Goal: Task Accomplishment & Management: Manage account settings

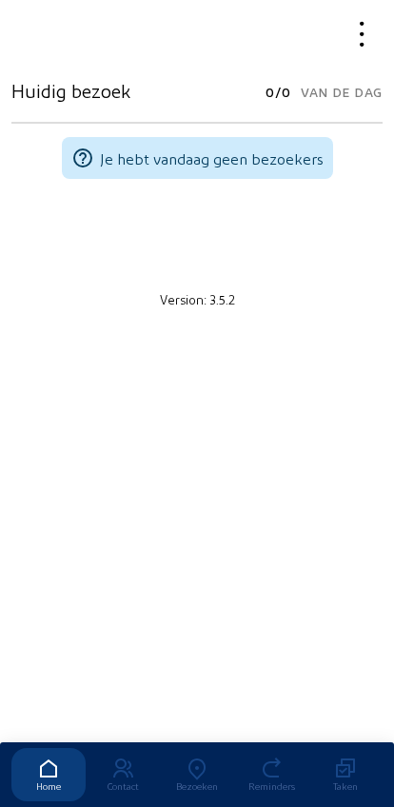
click at [196, 757] on icon at bounding box center [197, 768] width 74 height 23
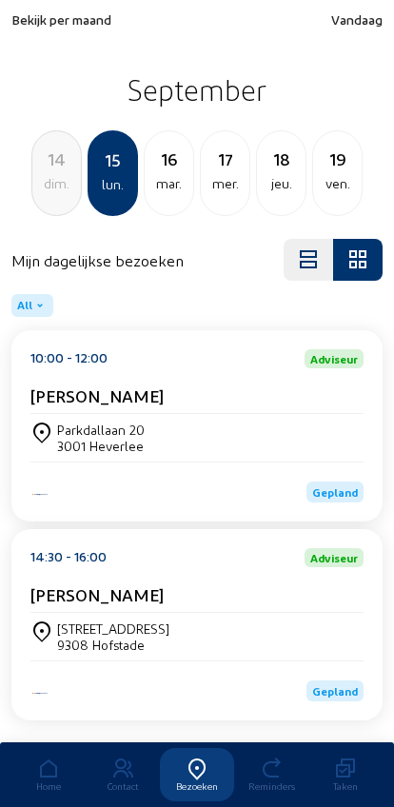
click at [50, 192] on div "dim." at bounding box center [56, 183] width 49 height 23
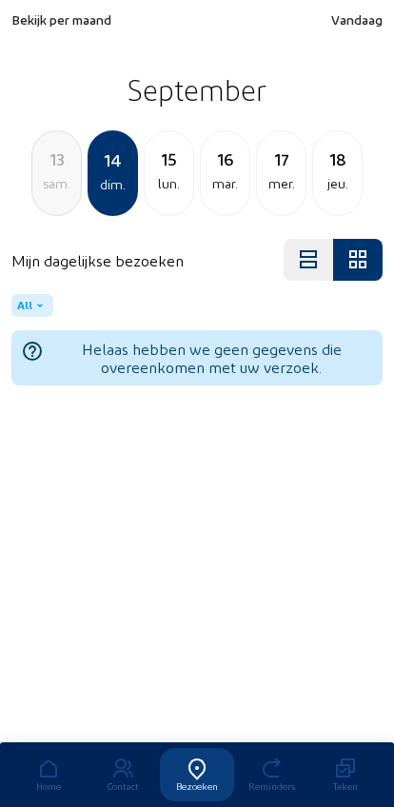
click at [49, 194] on div "sam." at bounding box center [56, 183] width 49 height 23
click at [40, 192] on div "ven." at bounding box center [56, 183] width 49 height 23
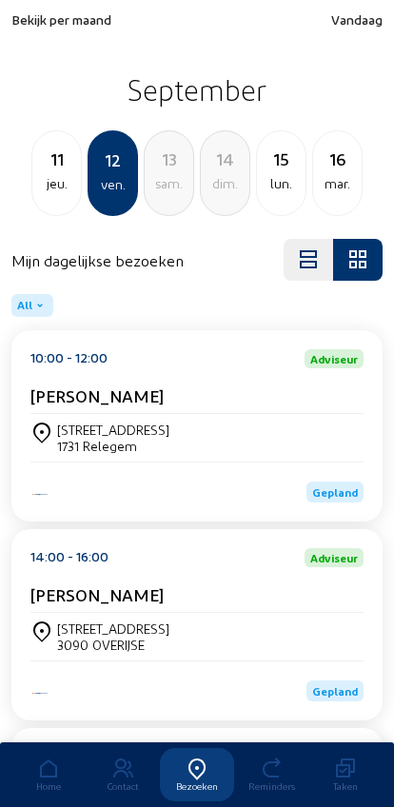
click at [46, 192] on div "jeu." at bounding box center [56, 183] width 49 height 23
click at [35, 201] on div "10 mer." at bounding box center [56, 173] width 50 height 86
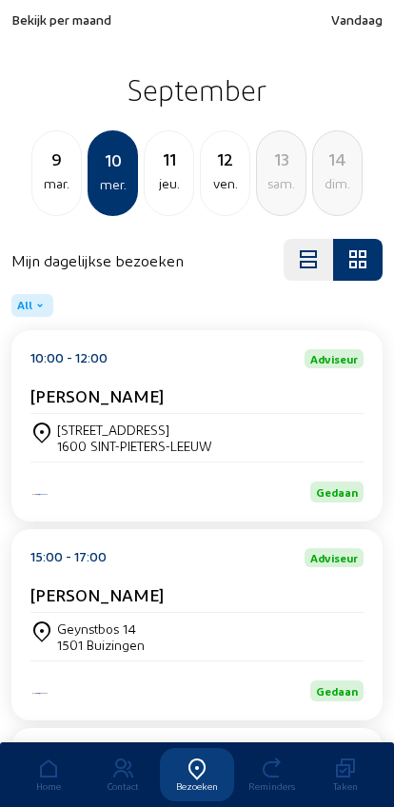
click at [54, 186] on div "mar." at bounding box center [56, 183] width 49 height 23
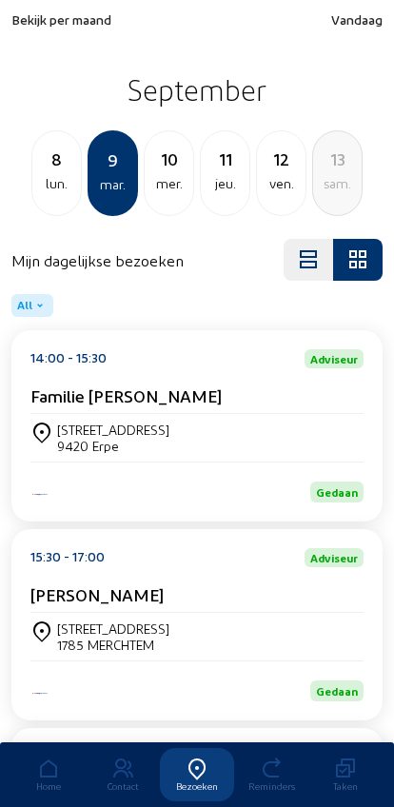
click at [51, 192] on div "lun." at bounding box center [56, 183] width 49 height 23
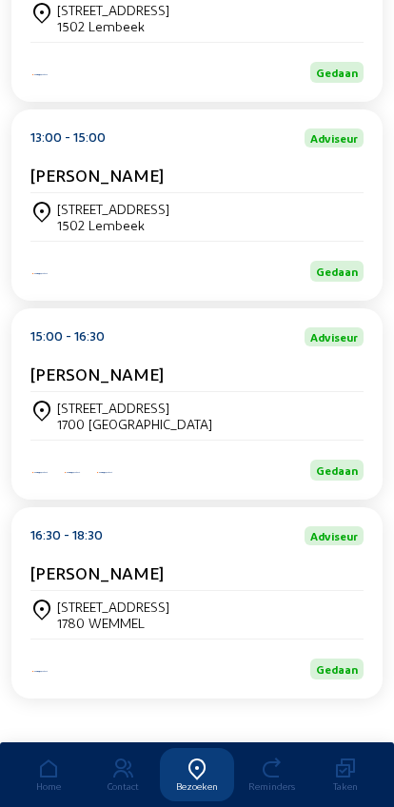
scroll to position [461, 0]
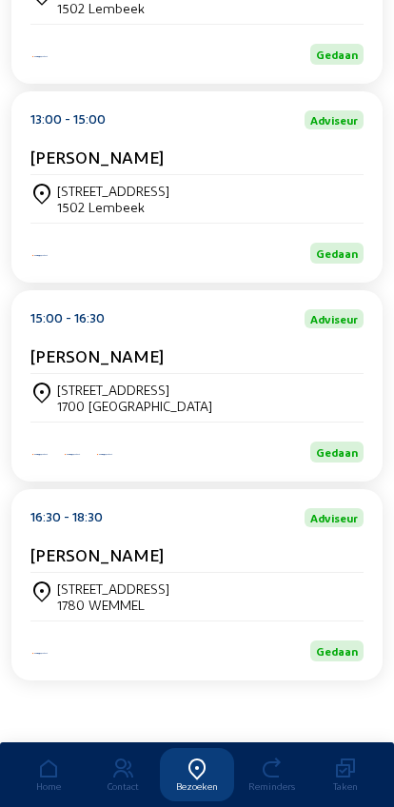
click at [77, 381] on div "[STREET_ADDRESS]" at bounding box center [134, 389] width 155 height 16
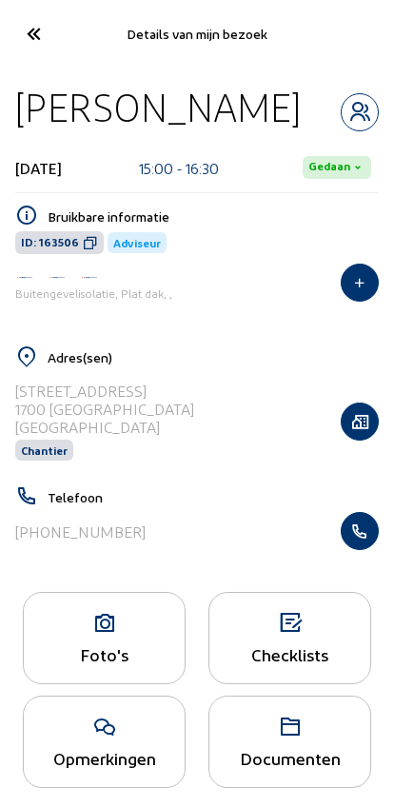
click at [93, 623] on icon at bounding box center [104, 623] width 161 height 23
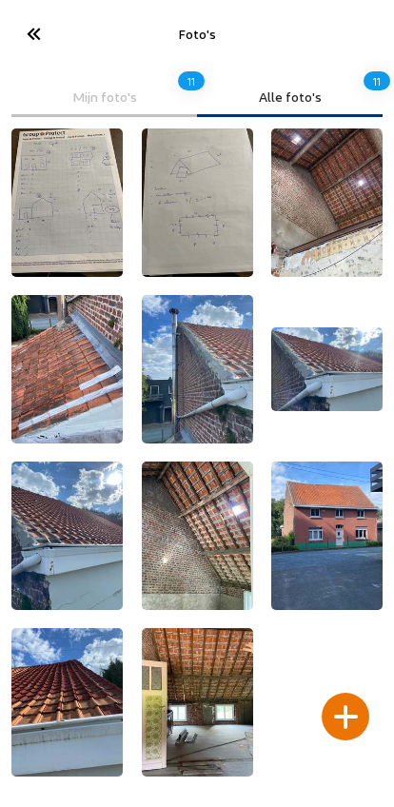
click at [191, 244] on img at bounding box center [197, 202] width 111 height 148
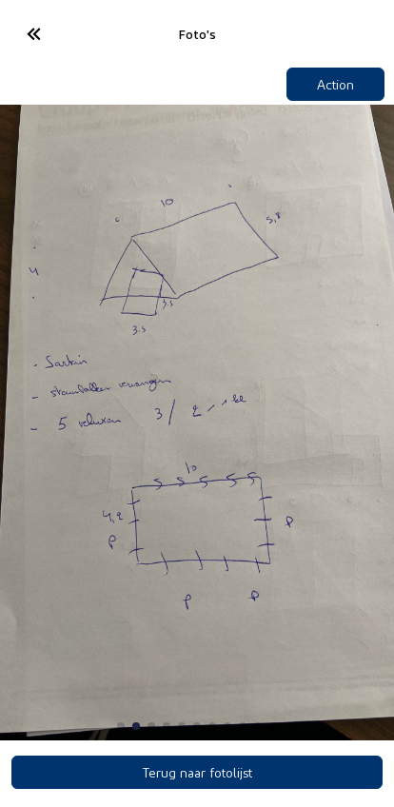
click at [315, 87] on button "Action" at bounding box center [335, 84] width 99 height 33
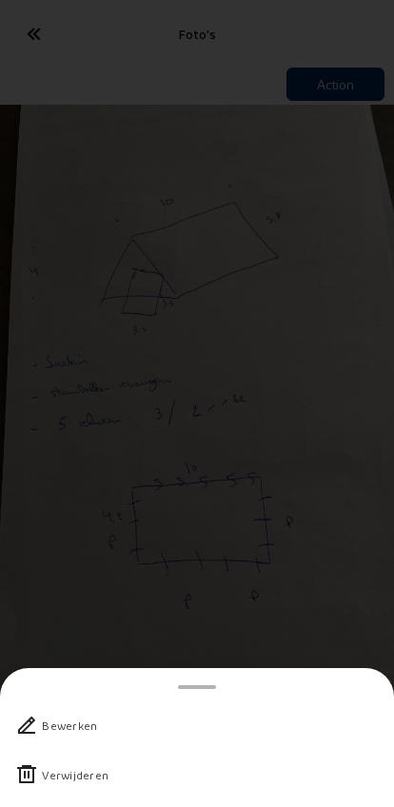
click at [42, 765] on div "Verwijderen" at bounding box center [75, 774] width 67 height 19
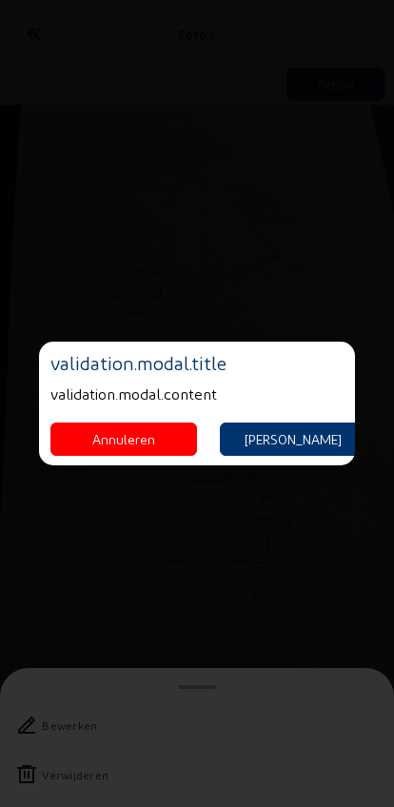
click at [339, 442] on button "[PERSON_NAME]" at bounding box center [293, 438] width 146 height 33
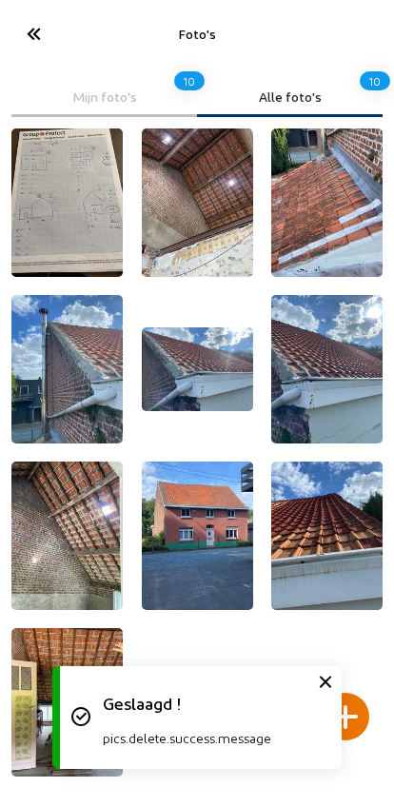
click at [75, 224] on img at bounding box center [66, 202] width 111 height 148
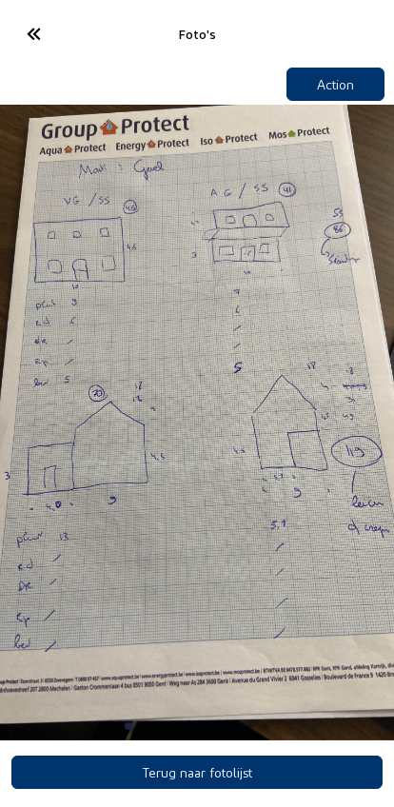
click at [42, 35] on icon at bounding box center [32, 33] width 31 height 33
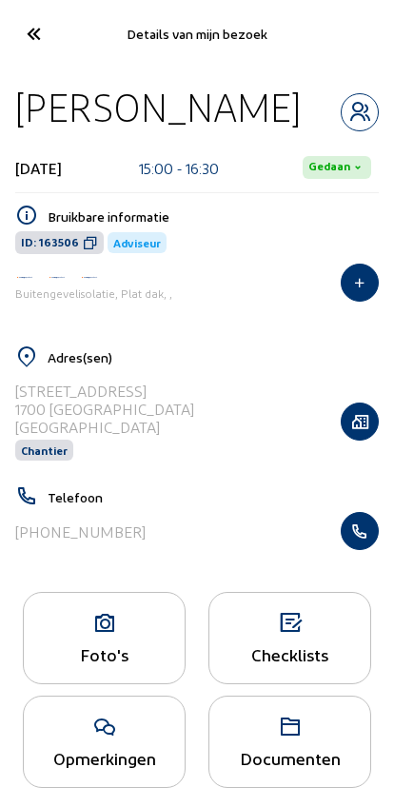
click at [125, 647] on div "Foto's" at bounding box center [104, 638] width 163 height 92
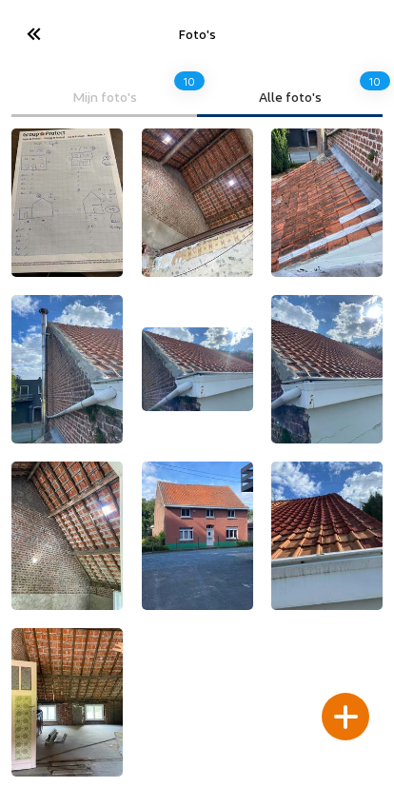
click at [341, 692] on div at bounding box center [345, 716] width 48 height 48
click at [338, 692] on div at bounding box center [345, 716] width 48 height 48
